Goal: Information Seeking & Learning: Find specific fact

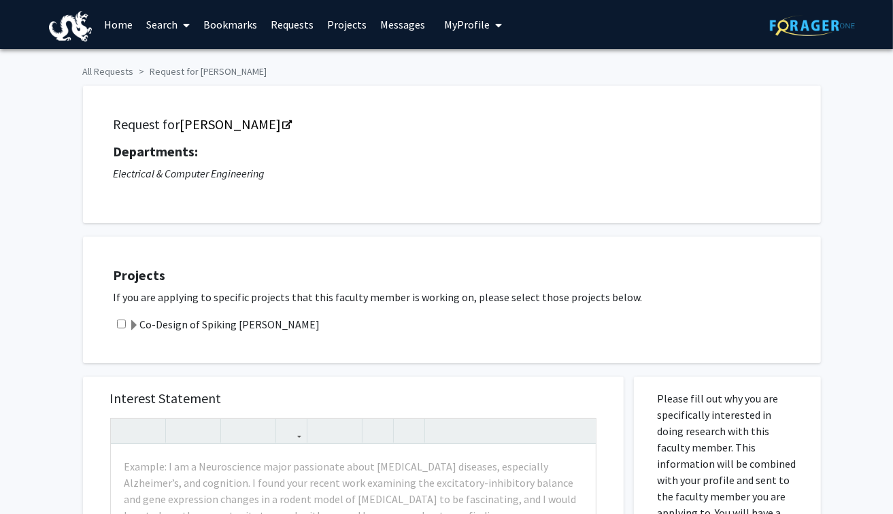
click at [131, 25] on link "Home" at bounding box center [118, 25] width 42 height 48
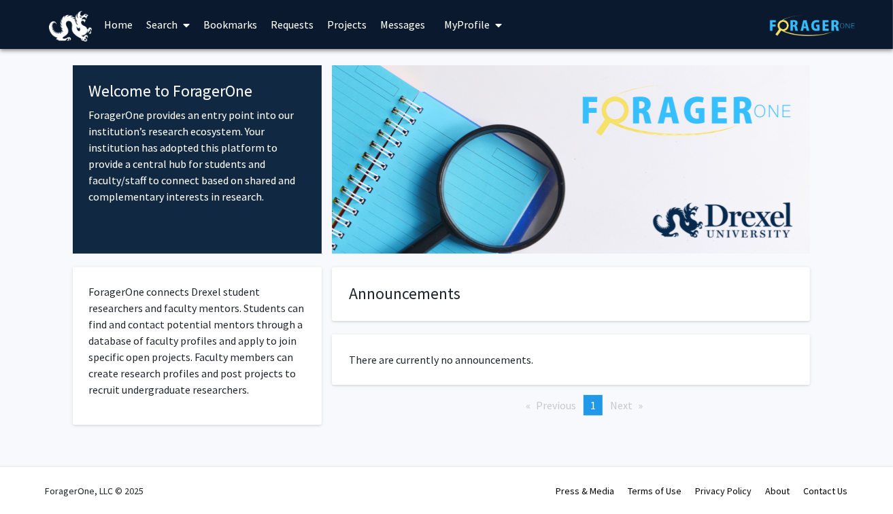
click at [348, 18] on link "Projects" at bounding box center [346, 25] width 53 height 48
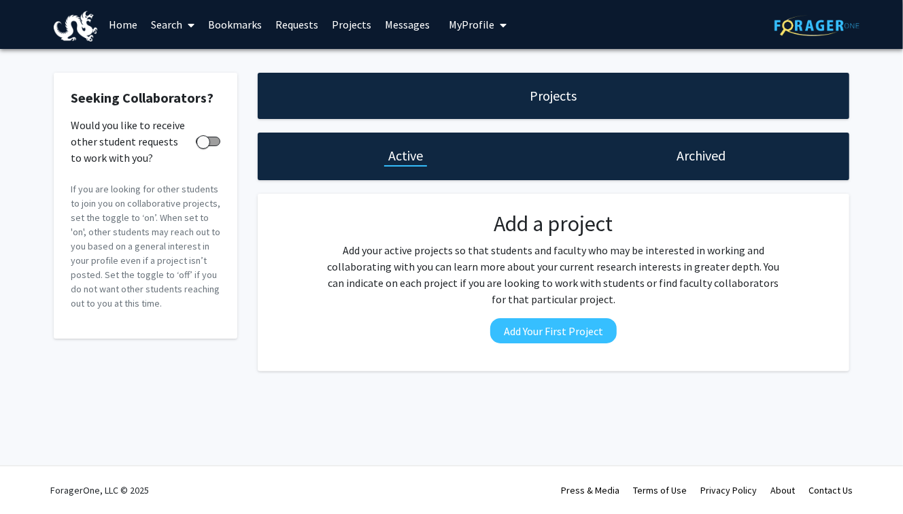
click at [269, 24] on link "Requests" at bounding box center [297, 25] width 56 height 48
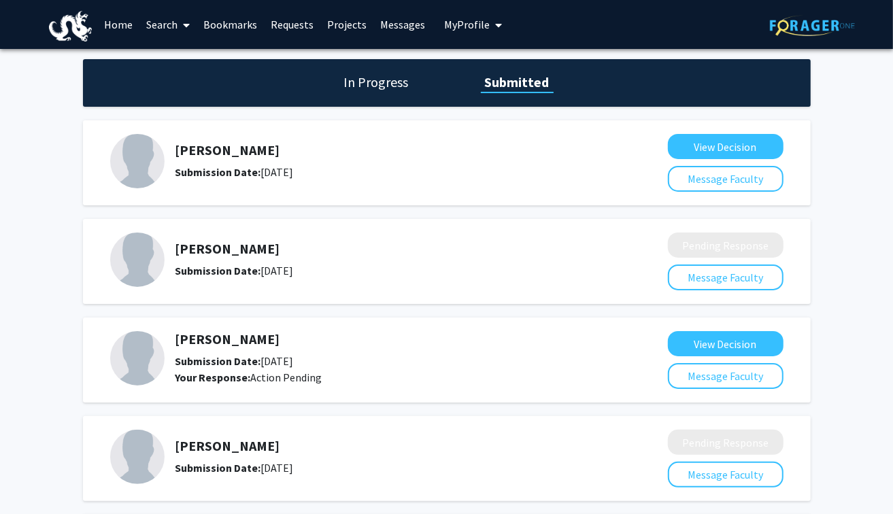
click at [280, 24] on link "Requests" at bounding box center [292, 25] width 56 height 48
click at [286, 24] on link "Requests" at bounding box center [292, 25] width 56 height 48
click at [173, 24] on link "Search" at bounding box center [167, 25] width 57 height 48
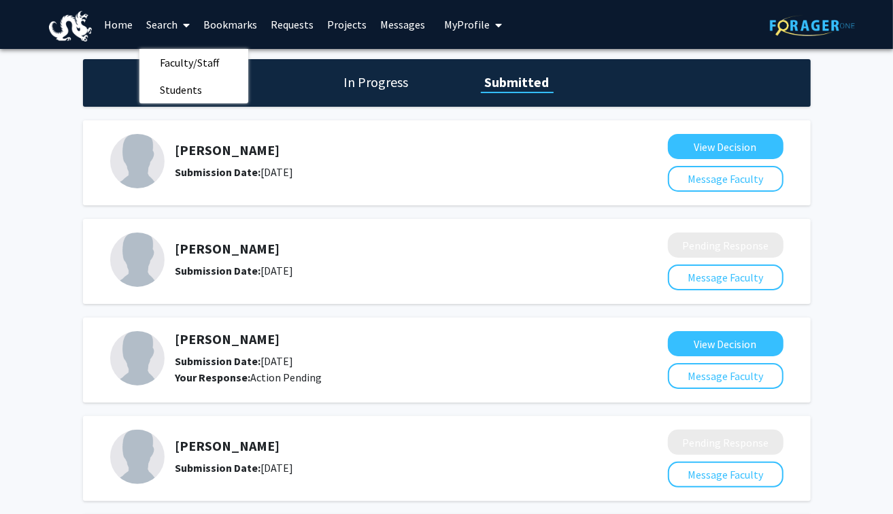
click at [184, 65] on span "Faculty/Staff" at bounding box center [189, 62] width 100 height 27
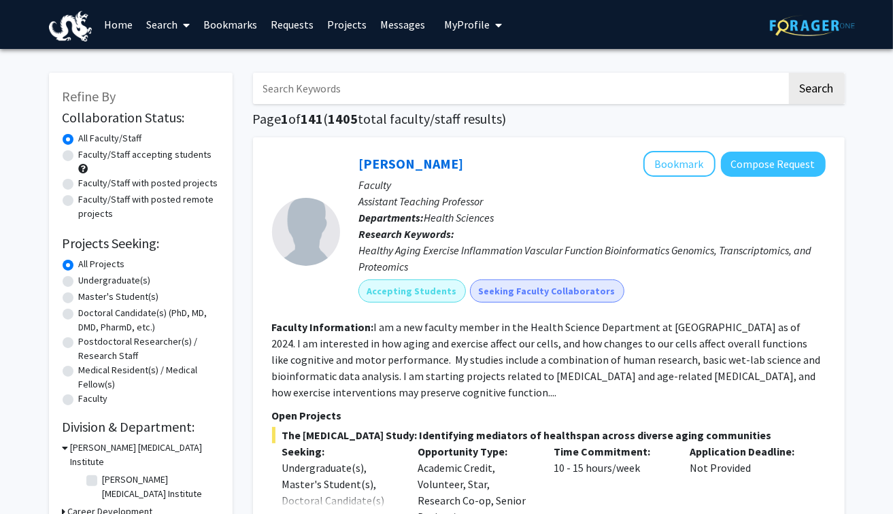
click at [316, 93] on input "Search Keywords" at bounding box center [520, 88] width 534 height 31
type input "anup"
click at [789, 73] on button "Search" at bounding box center [817, 88] width 56 height 31
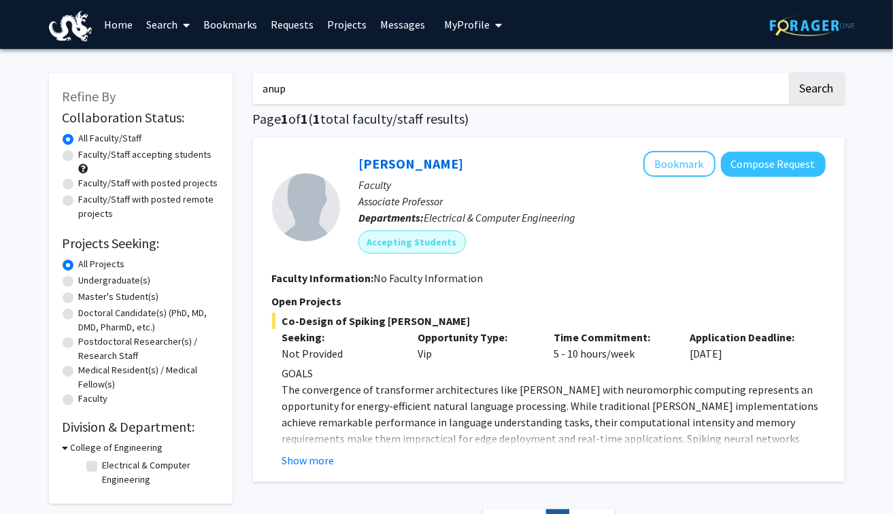
click at [308, 462] on button "Show more" at bounding box center [308, 460] width 52 height 16
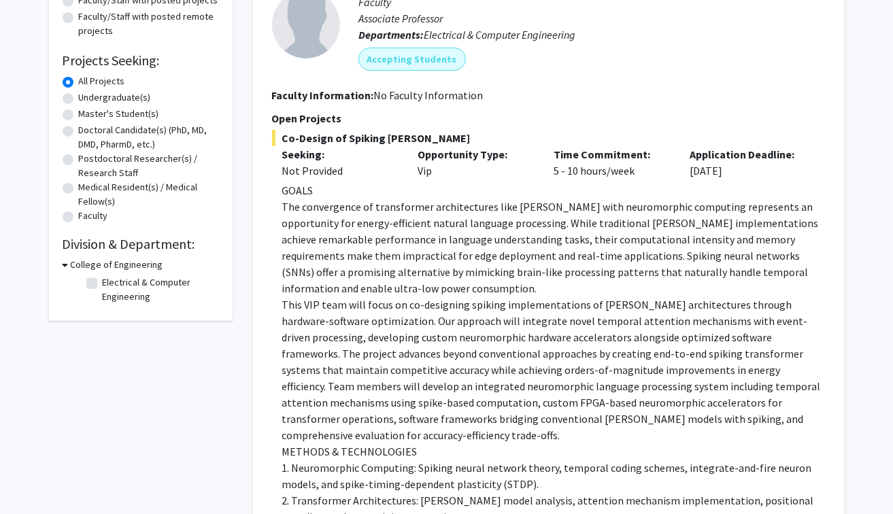
scroll to position [55, 0]
